Goal: Task Accomplishment & Management: Complete application form

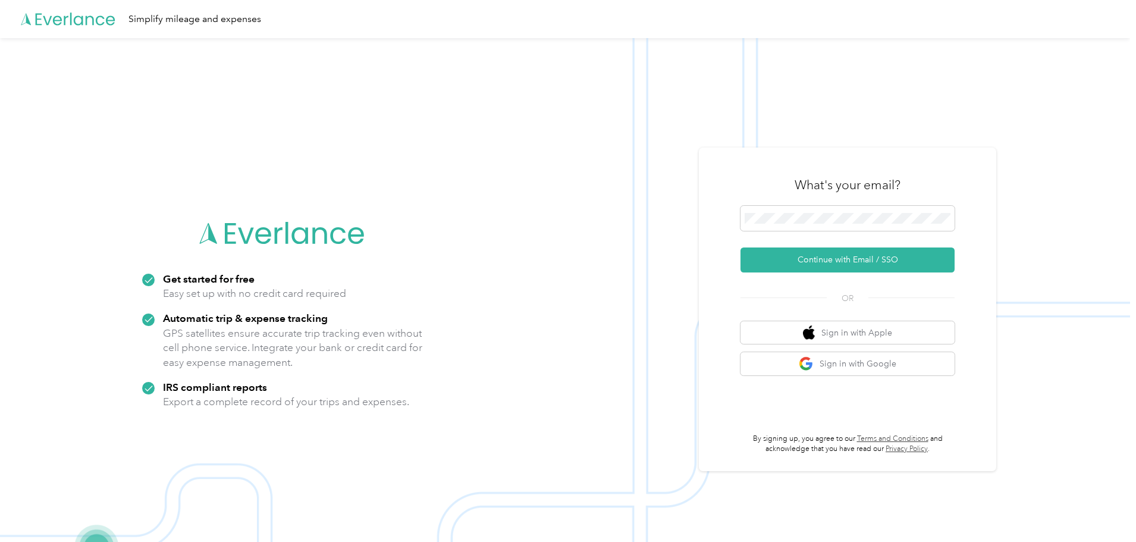
click at [1044, 120] on img at bounding box center [565, 309] width 1130 height 542
click at [906, 117] on img at bounding box center [565, 309] width 1130 height 542
click at [948, 218] on keeper-lock "Open Keeper Popup" at bounding box center [942, 218] width 14 height 14
click at [854, 252] on button "Continue with Email / SSO" at bounding box center [848, 259] width 214 height 25
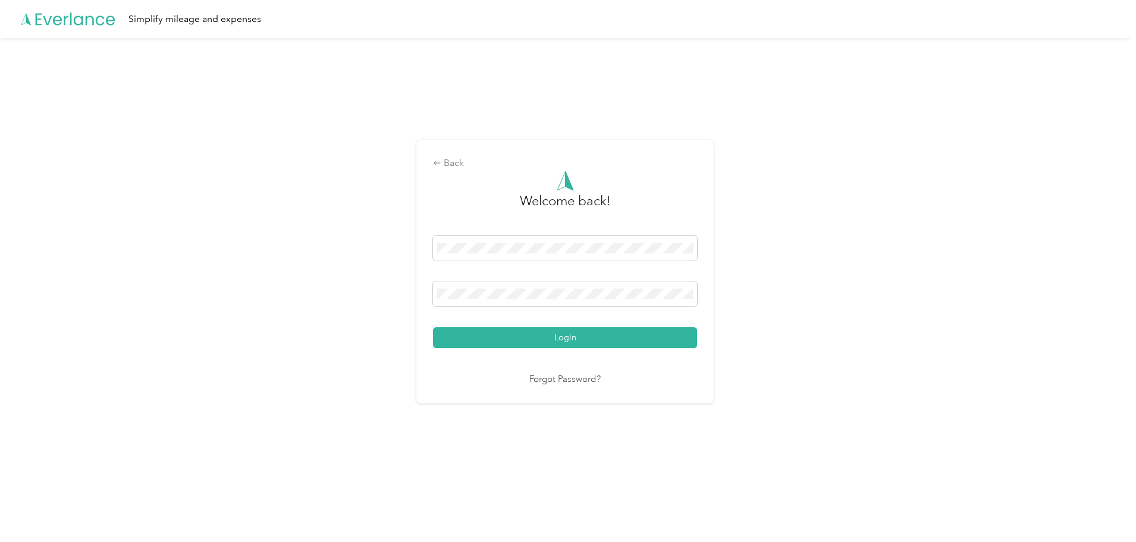
click at [856, 311] on div "Back Welcome back! Login Forgot Password?" at bounding box center [565, 276] width 1130 height 477
click at [617, 328] on button "Login" at bounding box center [565, 337] width 264 height 21
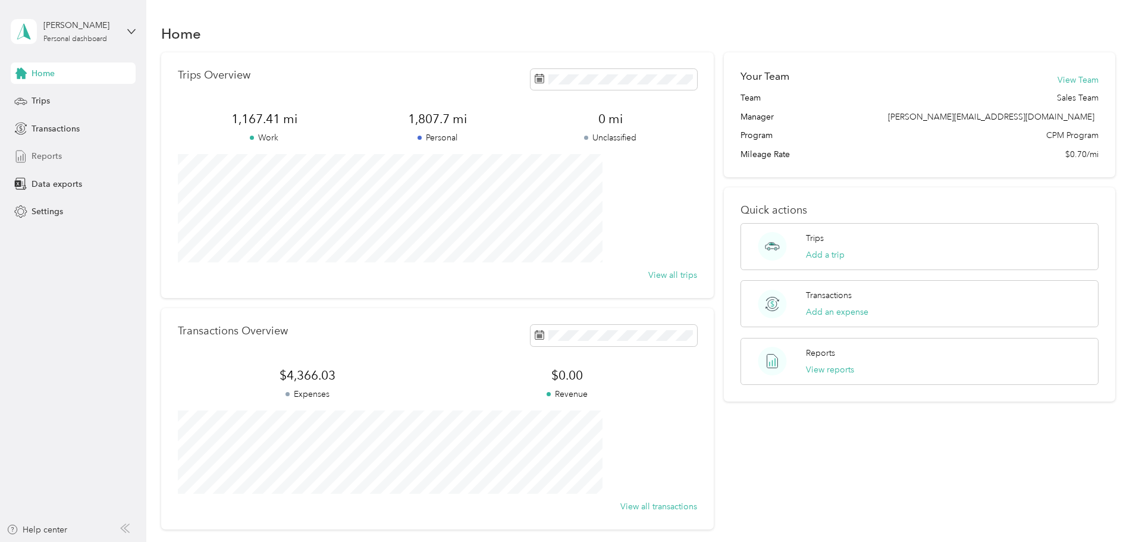
click at [47, 155] on span "Reports" at bounding box center [47, 156] width 30 height 12
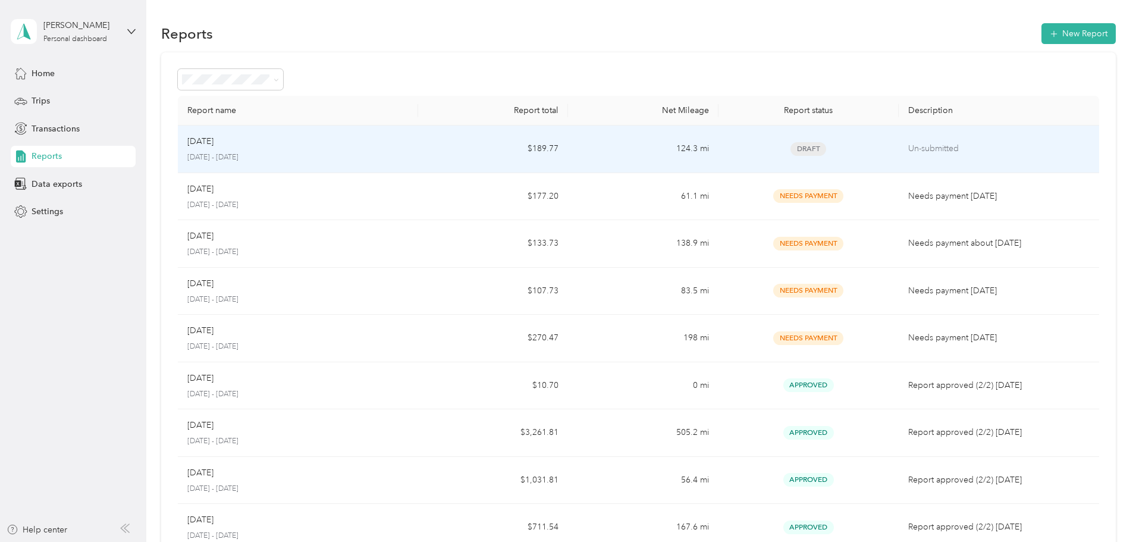
click at [352, 154] on p "[DATE] - [DATE]" at bounding box center [297, 157] width 221 height 11
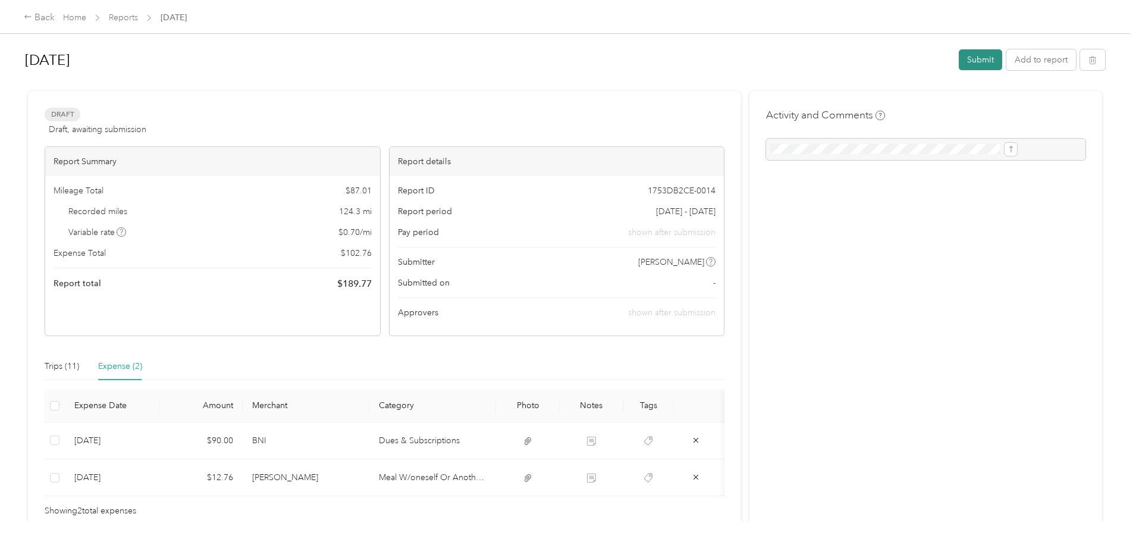
click at [959, 59] on button "Submit" at bounding box center [980, 59] width 43 height 21
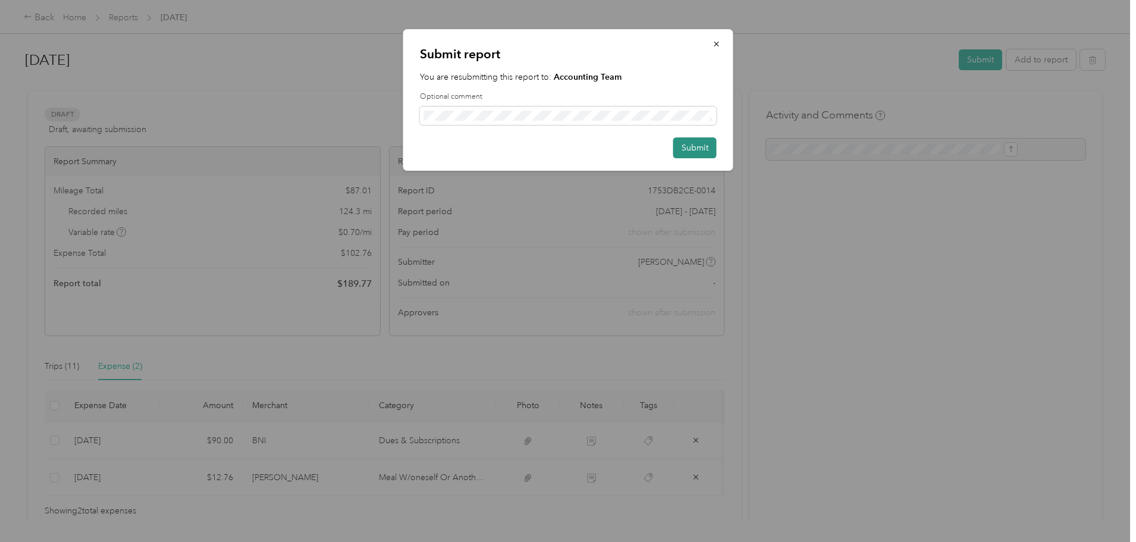
click at [697, 153] on button "Submit" at bounding box center [694, 147] width 43 height 21
